Goal: Book appointment/travel/reservation

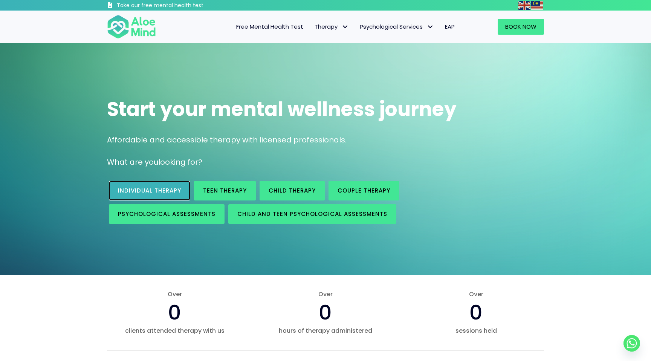
click at [163, 189] on span "Individual therapy" at bounding box center [149, 190] width 63 height 8
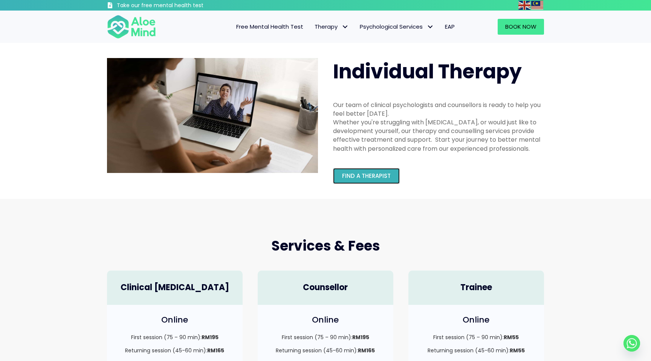
click at [350, 179] on span "Find a therapist" at bounding box center [366, 176] width 49 height 8
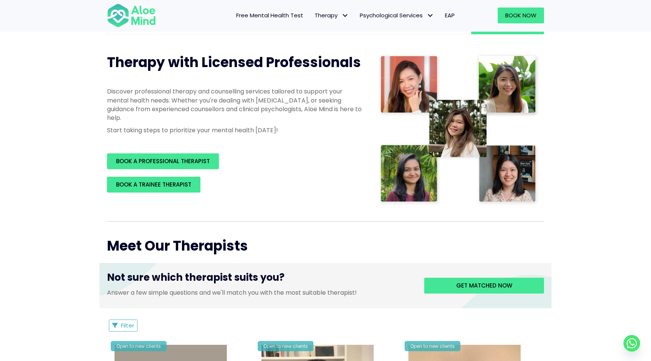
scroll to position [84, 0]
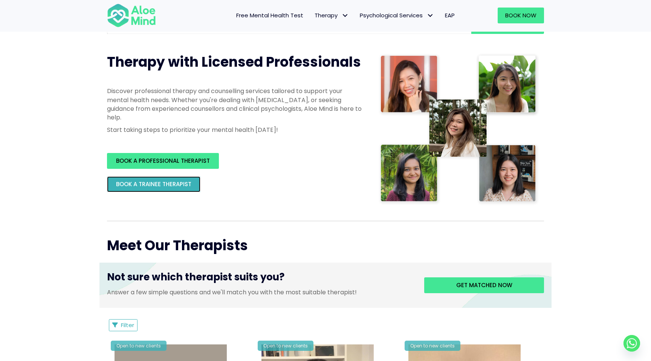
click at [175, 186] on span "BOOK A TRAINEE THERAPIST" at bounding box center [153, 184] width 75 height 8
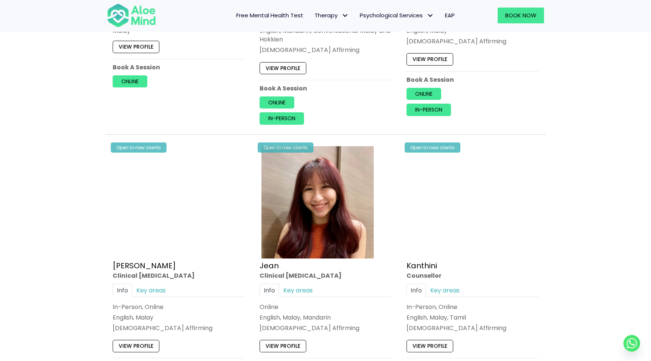
scroll to position [898, 0]
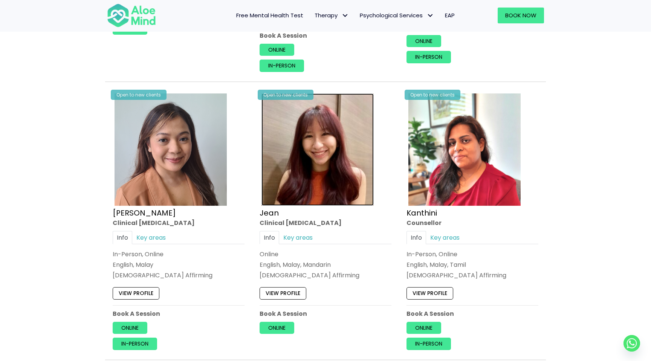
click at [300, 166] on img at bounding box center [317, 149] width 112 height 112
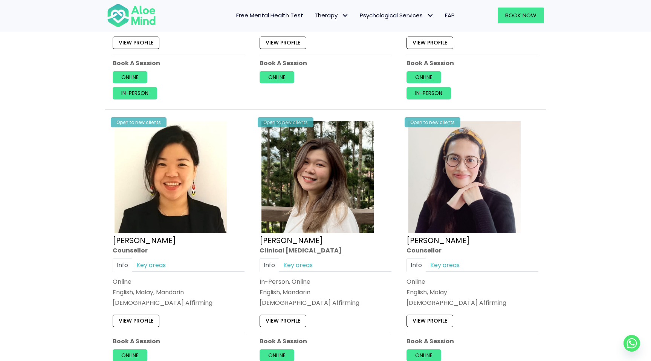
scroll to position [1176, 0]
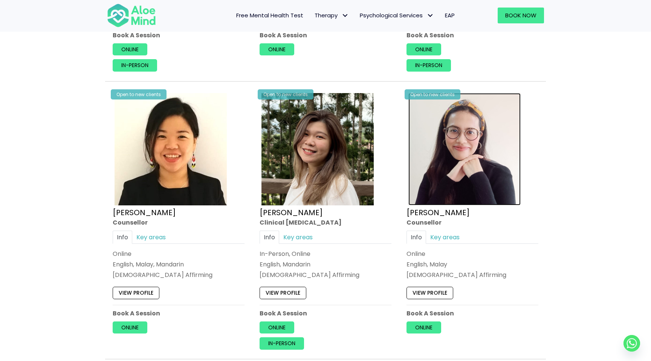
click at [465, 179] on img at bounding box center [464, 149] width 112 height 112
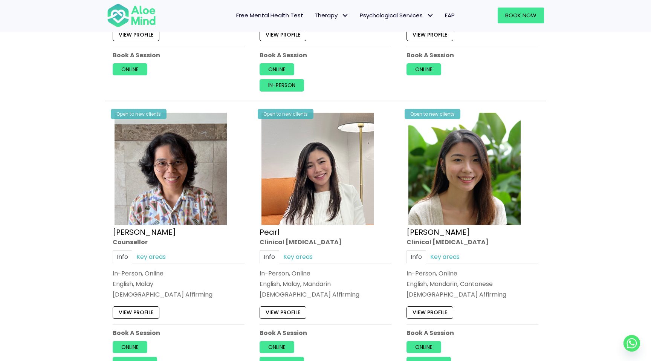
scroll to position [1441, 0]
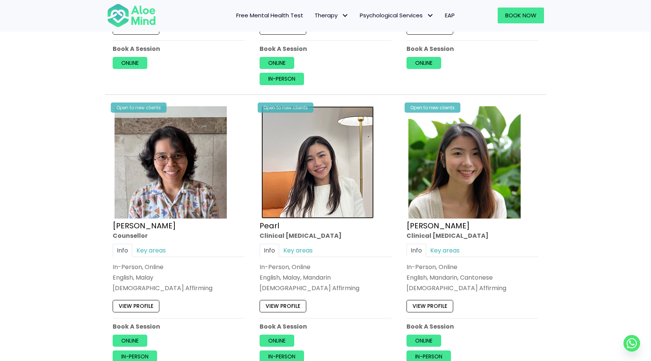
click at [312, 209] on img at bounding box center [317, 162] width 112 height 112
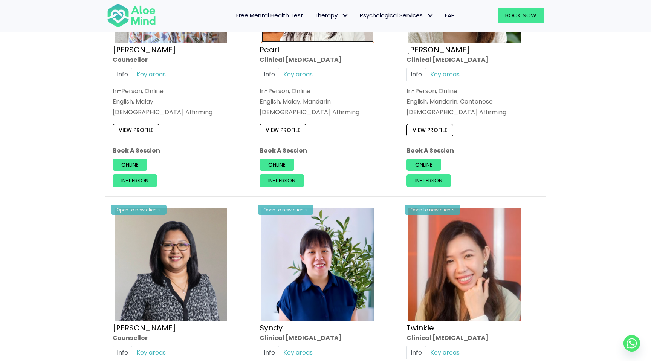
scroll to position [1663, 0]
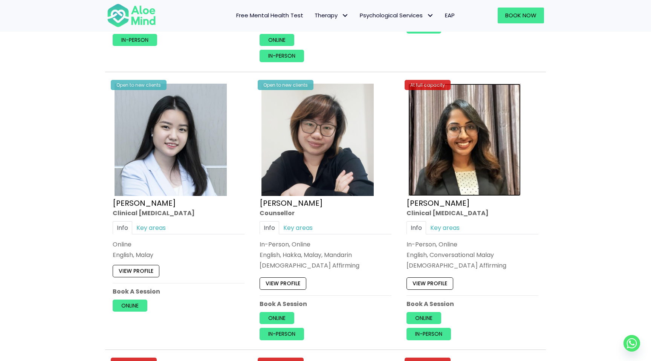
click at [455, 136] on img at bounding box center [464, 140] width 112 height 112
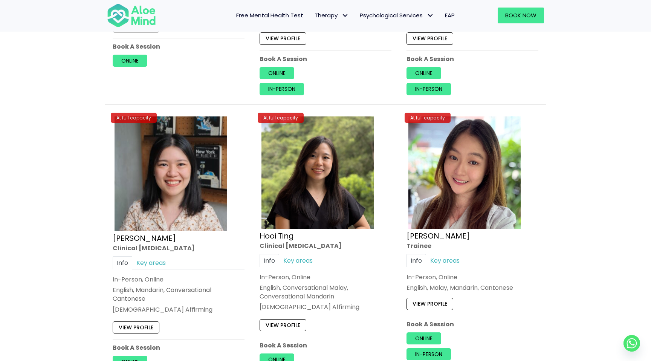
scroll to position [2644, 0]
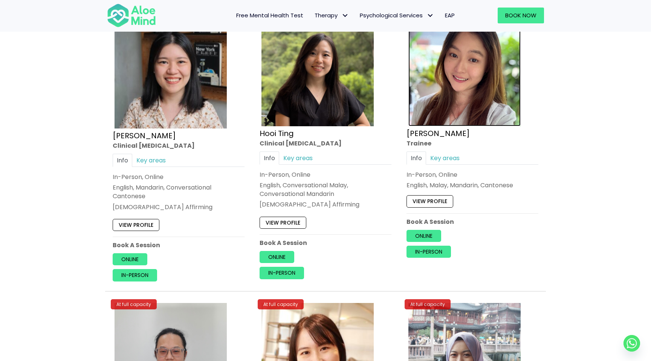
click at [460, 77] on img at bounding box center [464, 70] width 112 height 112
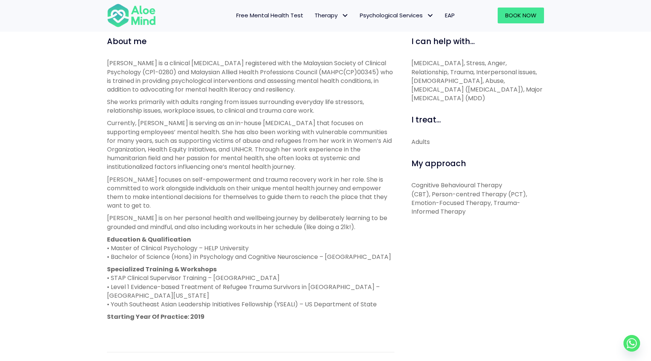
scroll to position [254, 0]
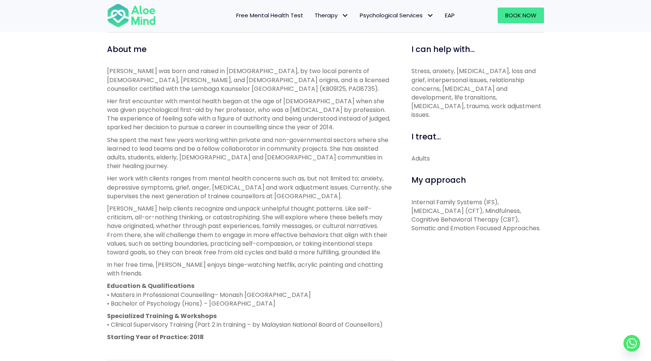
scroll to position [300, 0]
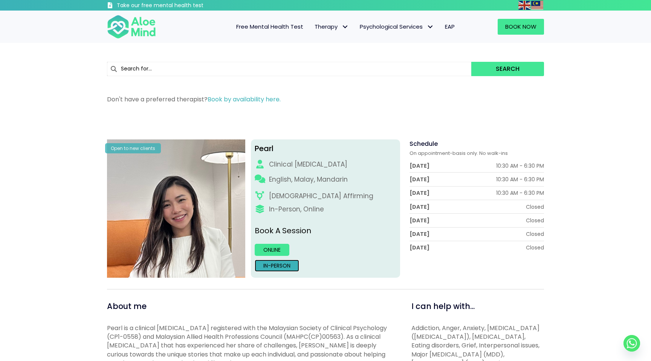
click at [282, 266] on link "In-person" at bounding box center [276, 265] width 44 height 12
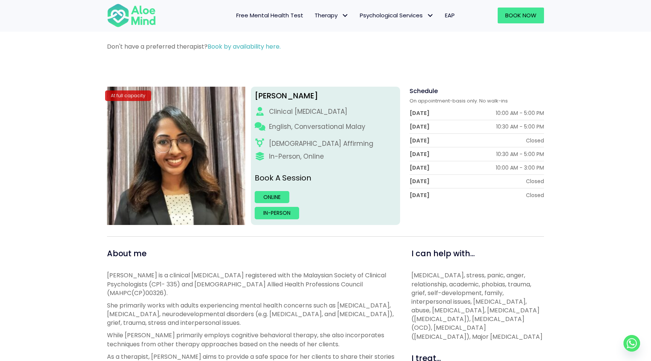
scroll to position [53, 0]
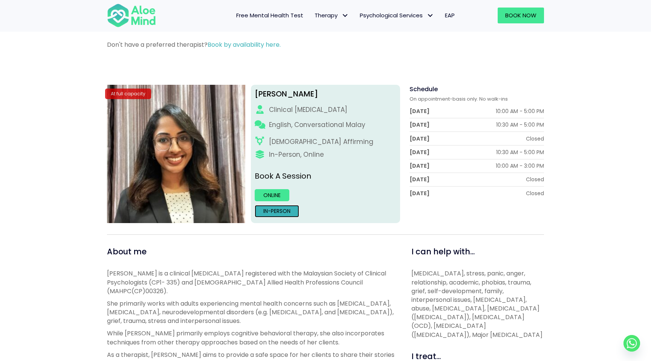
click at [275, 209] on link "In-person" at bounding box center [276, 211] width 44 height 12
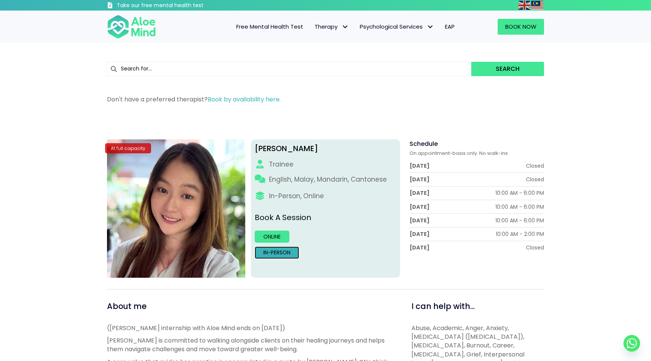
click at [272, 251] on link "In-person" at bounding box center [276, 252] width 44 height 12
drag, startPoint x: 255, startPoint y: 148, endPoint x: 325, endPoint y: 148, distance: 69.6
click at [325, 148] on div "Hoong Yee" at bounding box center [325, 148] width 142 height 11
copy div "[PERSON_NAME]"
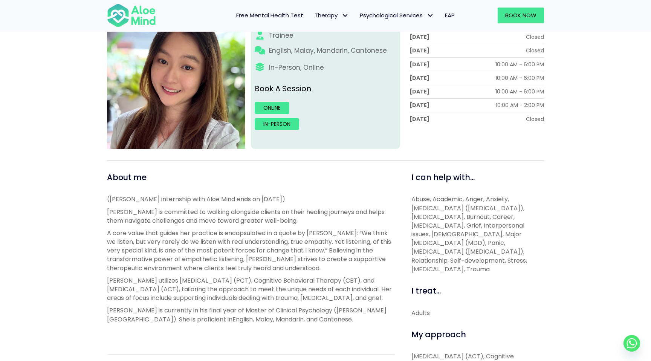
scroll to position [125, 0]
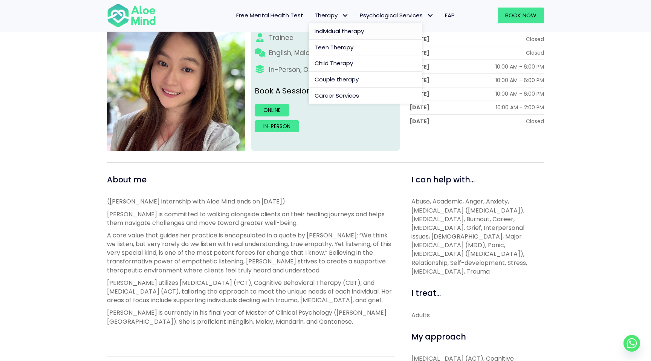
click at [333, 31] on span "Individual therapy" at bounding box center [338, 31] width 49 height 8
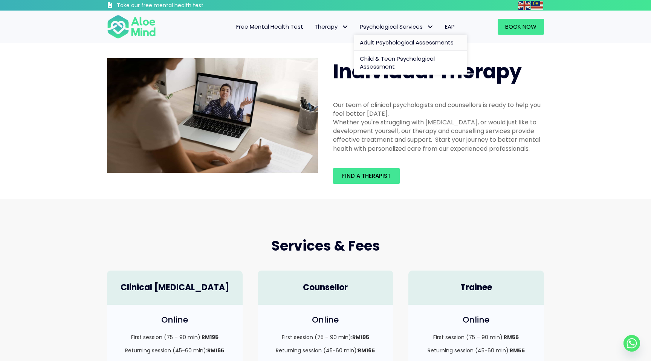
click at [375, 48] on link "Adult Psychological Assessments" at bounding box center [410, 43] width 113 height 16
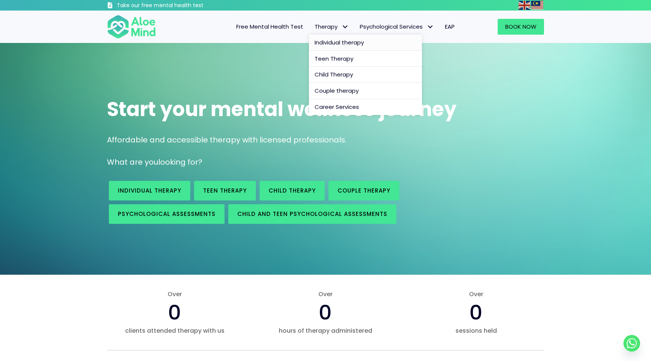
click at [340, 43] on span "Individual therapy" at bounding box center [338, 42] width 49 height 8
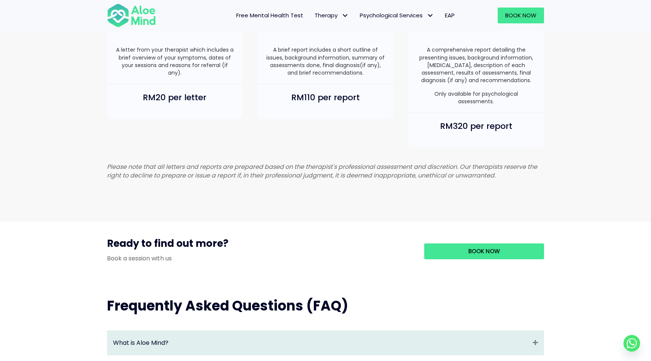
scroll to position [638, 0]
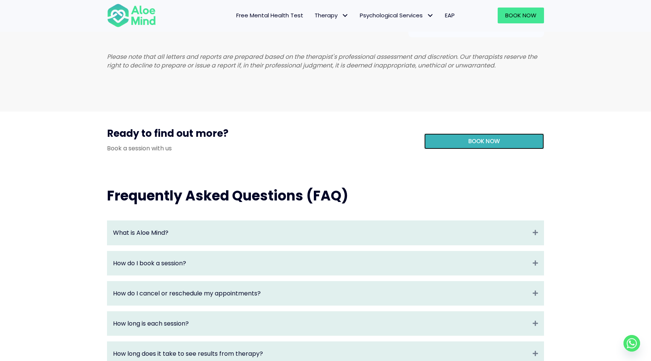
click at [468, 148] on link "Book Now" at bounding box center [484, 141] width 120 height 16
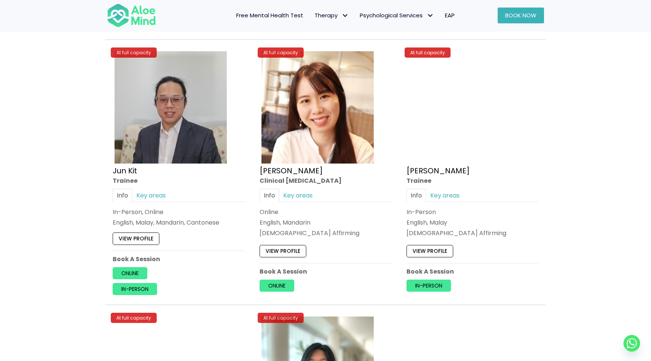
scroll to position [3160, 0]
